Goal: Browse casually: Explore the website without a specific task or goal

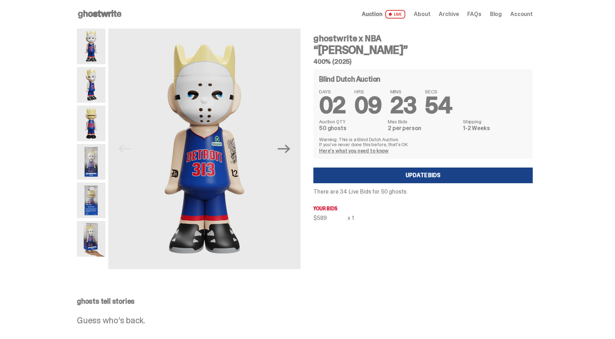
click at [108, 15] on use at bounding box center [99, 14] width 43 height 9
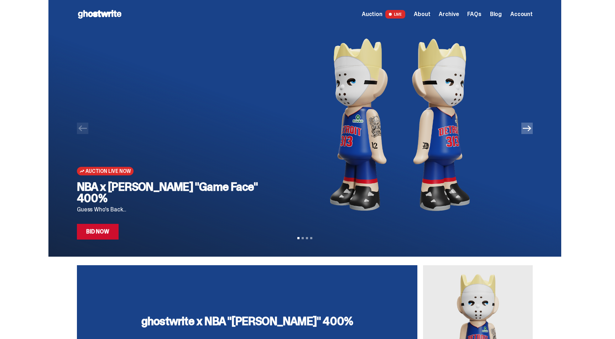
click at [531, 131] on icon "Next" at bounding box center [527, 128] width 9 height 9
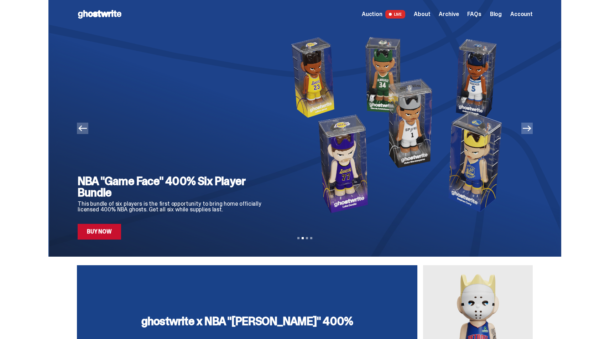
click at [531, 130] on icon "Next" at bounding box center [527, 128] width 9 height 6
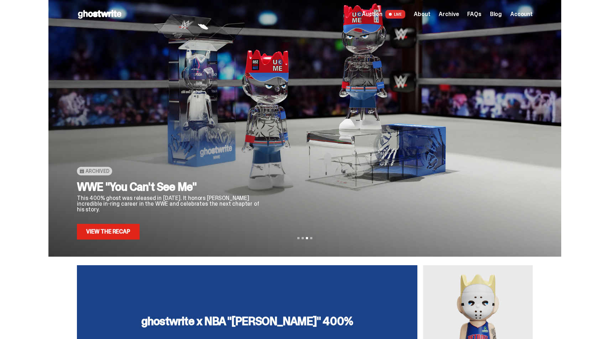
click at [94, 12] on use at bounding box center [99, 14] width 43 height 9
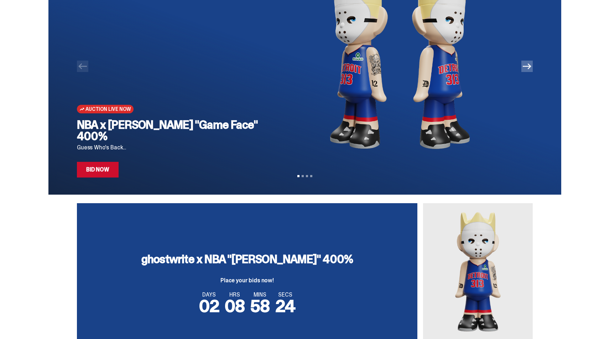
scroll to position [63, 0]
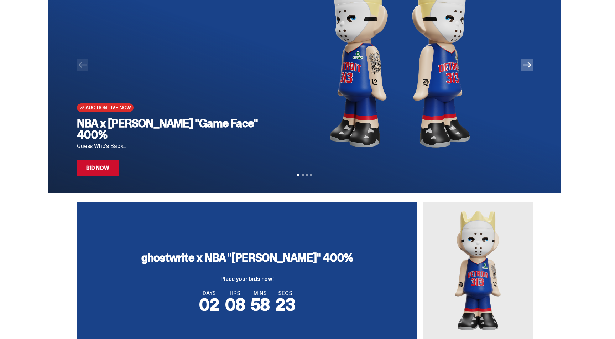
click at [531, 66] on icon "Next" at bounding box center [527, 65] width 9 height 9
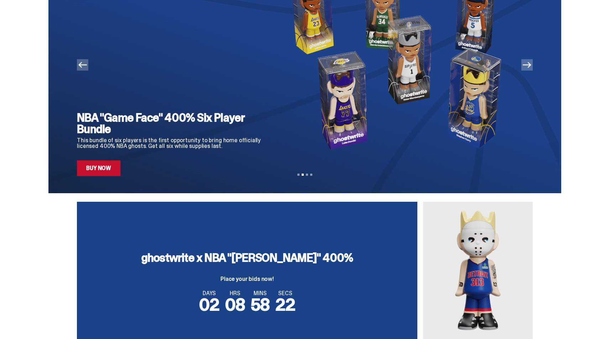
click at [531, 66] on icon "Next" at bounding box center [527, 65] width 9 height 9
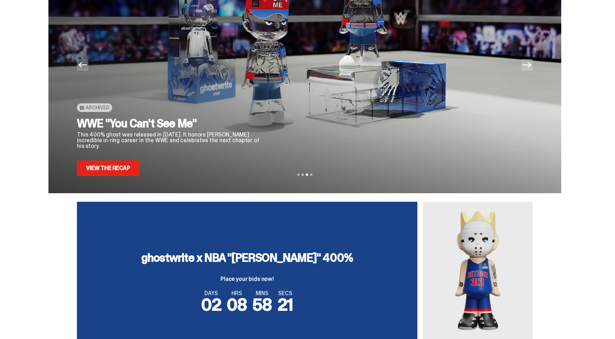
click at [531, 66] on icon "Next" at bounding box center [527, 65] width 9 height 9
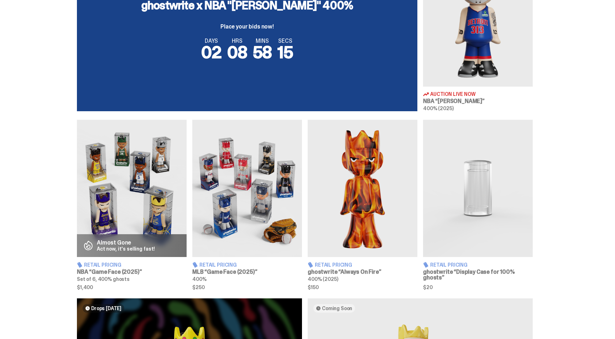
scroll to position [319, 0]
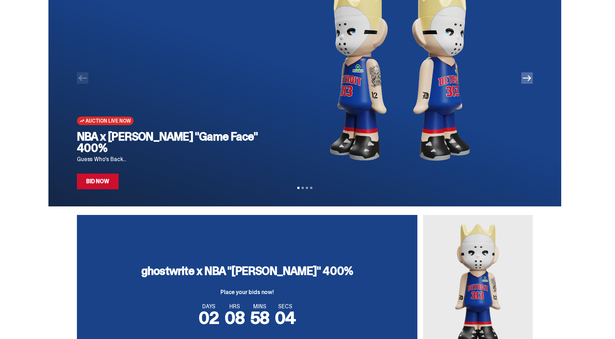
scroll to position [43, 0]
